Goal: Task Accomplishment & Management: Use online tool/utility

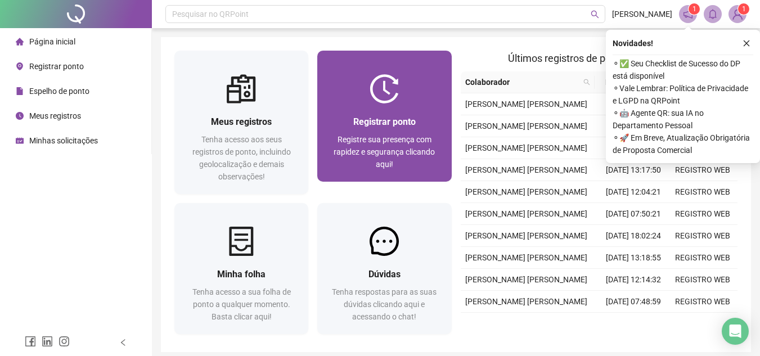
click at [407, 99] on div at bounding box center [384, 88] width 134 height 29
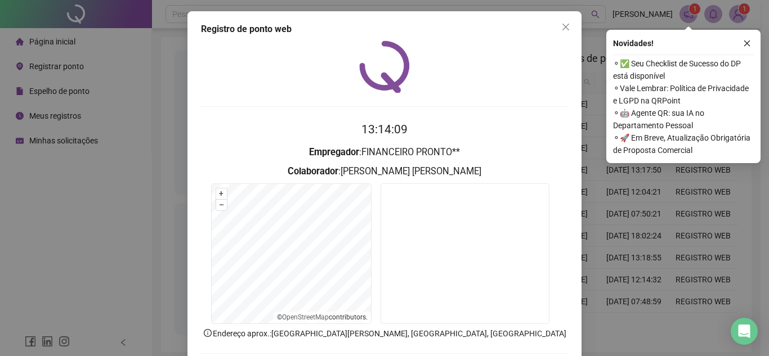
scroll to position [59, 0]
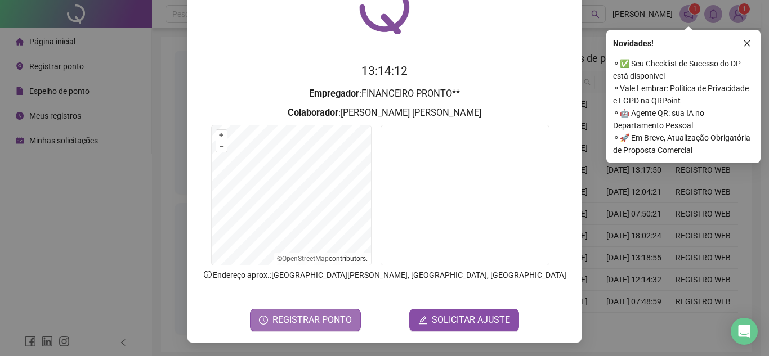
click at [316, 322] on span "REGISTRAR PONTO" at bounding box center [311, 321] width 79 height 14
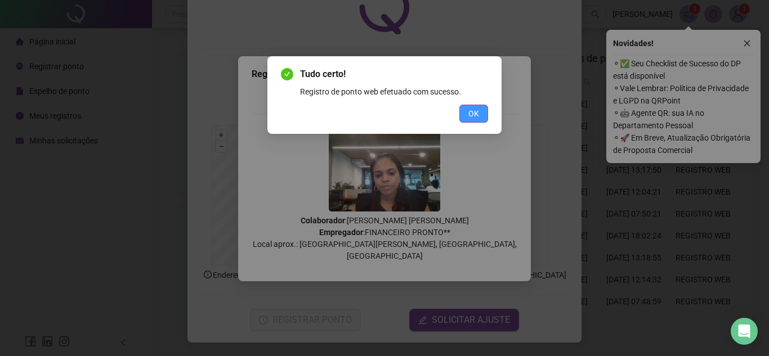
drag, startPoint x: 481, startPoint y: 117, endPoint x: 472, endPoint y: 100, distance: 18.9
click at [481, 116] on button "OK" at bounding box center [473, 114] width 29 height 18
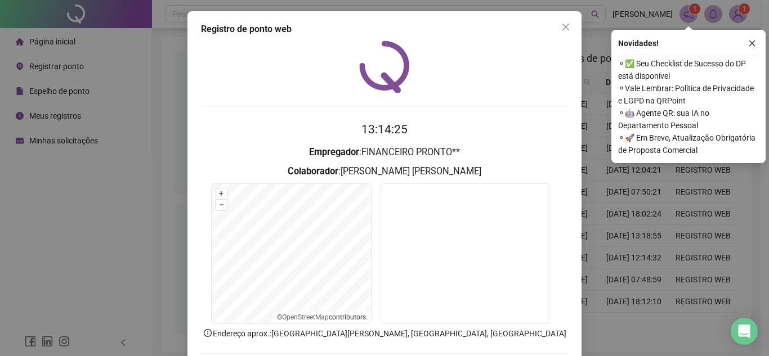
scroll to position [59, 0]
